Goal: Navigation & Orientation: Find specific page/section

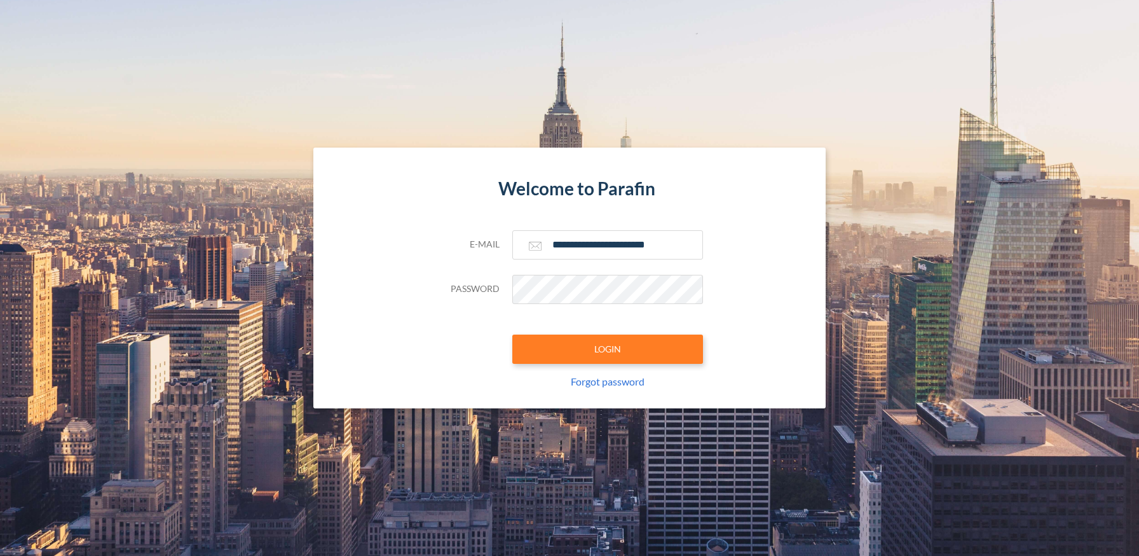
type input "**********"
click at [607, 348] on button "LOGIN" at bounding box center [607, 348] width 191 height 29
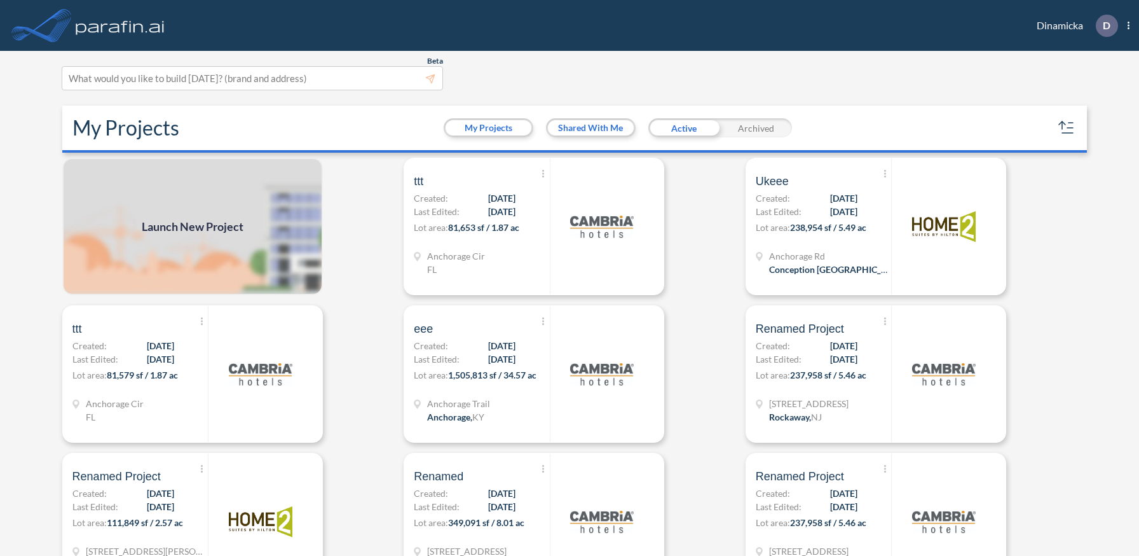
scroll to position [3, 0]
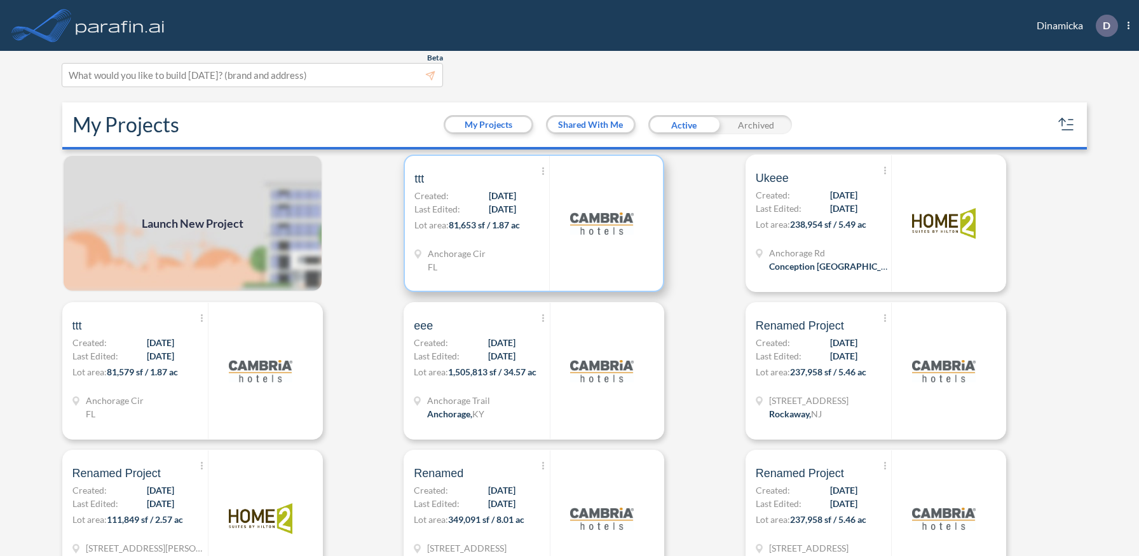
click at [534, 223] on p "Lot area: 81,653 sf / 1.87 ac" at bounding box center [482, 227] width 135 height 18
